Goal: Check status

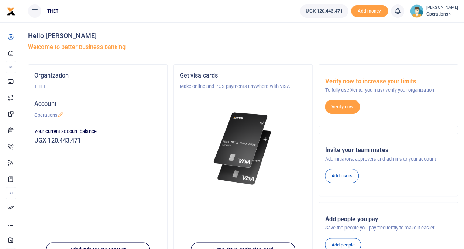
click at [244, 35] on h4 "Hello [PERSON_NAME]" at bounding box center [243, 36] width 430 height 8
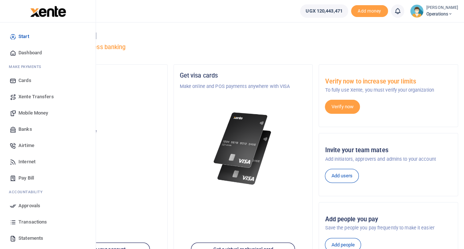
click at [34, 219] on span "Transactions" at bounding box center [32, 221] width 28 height 7
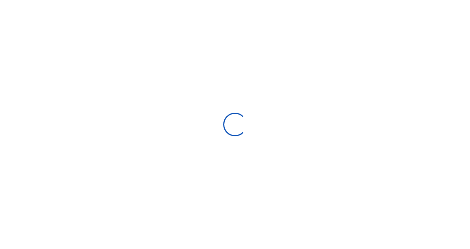
select select
type input "07/15/2025 - 08/13/2025"
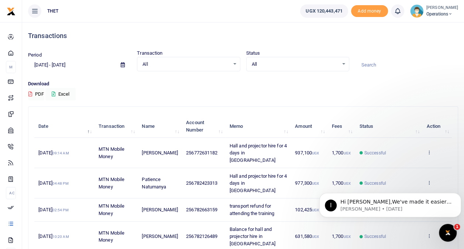
click at [427, 15] on span "Operations" at bounding box center [443, 14] width 32 height 7
click at [422, 49] on link "Logout" at bounding box center [443, 54] width 58 height 10
